Goal: Check status: Check status

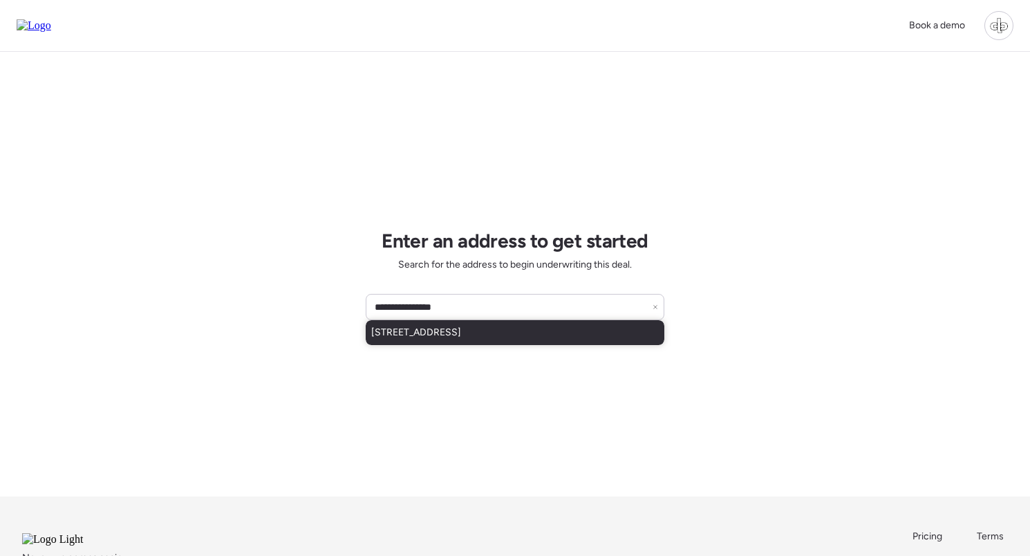
click at [461, 332] on span "[STREET_ADDRESS]" at bounding box center [416, 333] width 90 height 14
type input "**********"
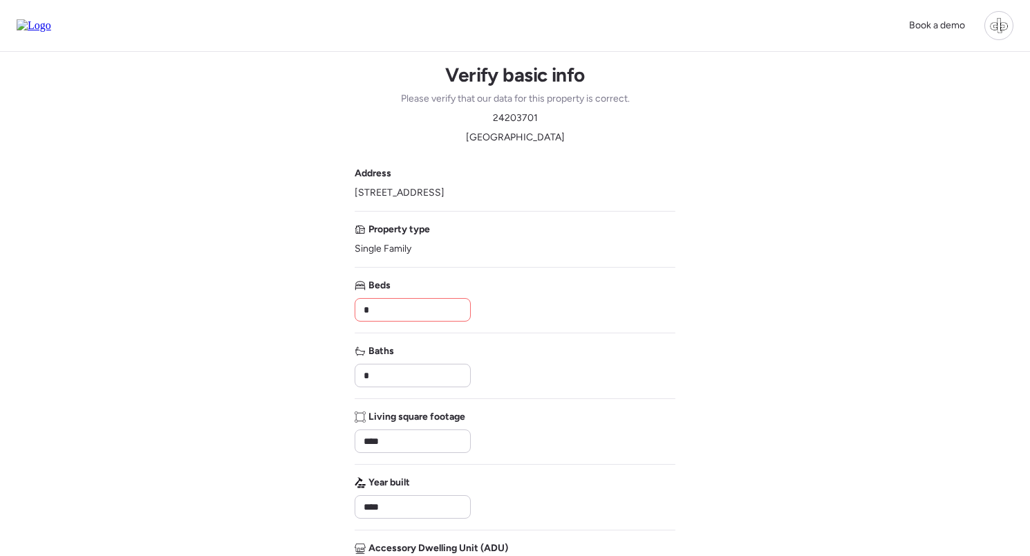
drag, startPoint x: 353, startPoint y: 195, endPoint x: 531, endPoint y: 192, distance: 177.8
click at [531, 192] on div "Book a demo Verify basic info Please verify that our data for this property is …" at bounding box center [515, 480] width 1030 height 961
copy span "[STREET_ADDRESS]"
click at [828, 351] on div "Book a demo Verify basic info Please verify that our data for this property is …" at bounding box center [515, 480] width 1030 height 961
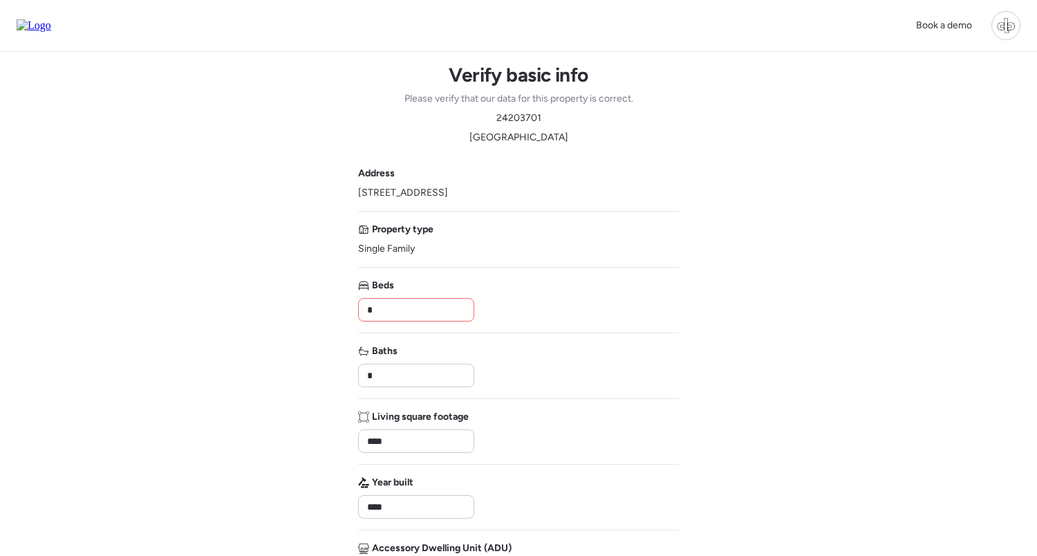
drag, startPoint x: 520, startPoint y: 192, endPoint x: 351, endPoint y: 192, distance: 169.4
click at [351, 192] on div "Book a demo Verify basic info Please verify that our data for this property is …" at bounding box center [518, 480] width 1037 height 961
copy span "[STREET_ADDRESS]"
click at [51, 19] on img at bounding box center [34, 25] width 35 height 12
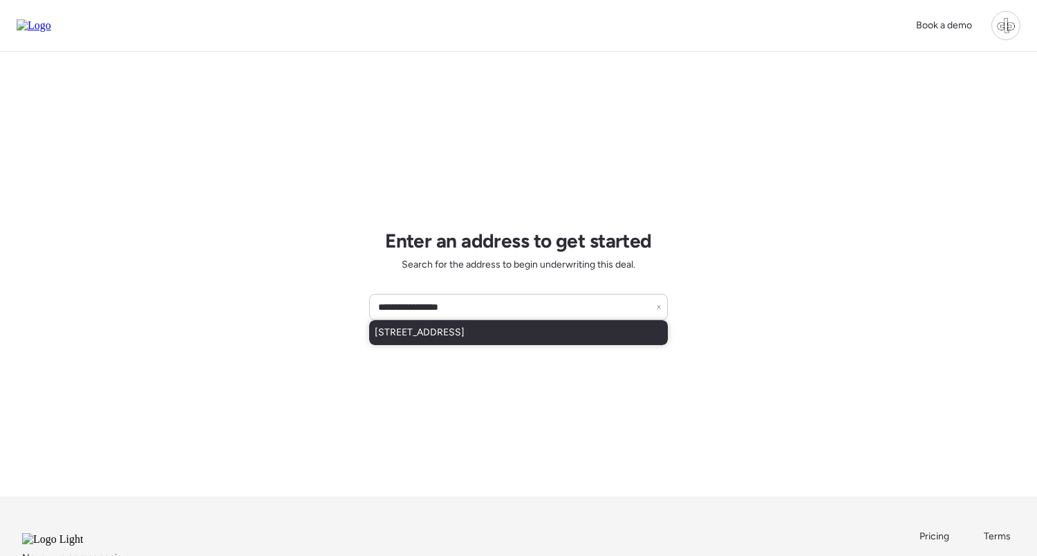
click at [605, 332] on div "[STREET_ADDRESS]" at bounding box center [518, 332] width 299 height 25
type input "**********"
